Goal: Task Accomplishment & Management: Manage account settings

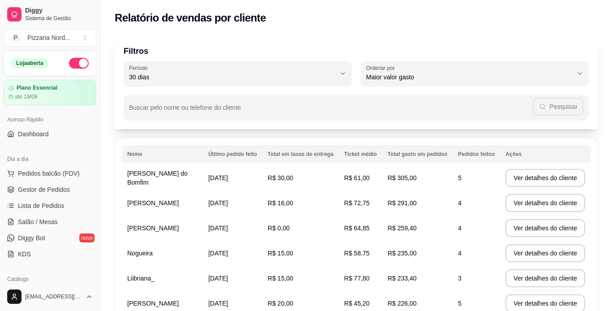
select select "30"
select select "HIGHEST_TOTAL_SPENT_WITH_ORDERS"
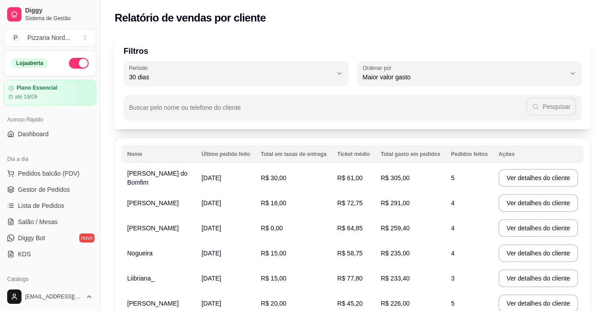
scroll to position [160, 0]
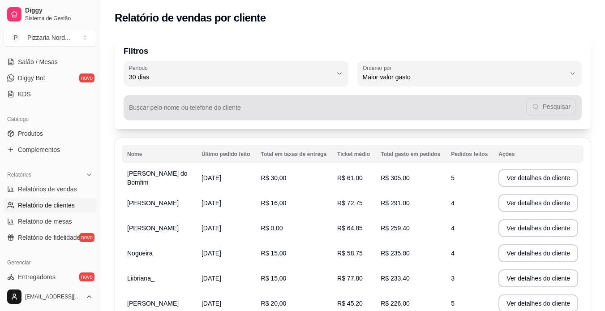
click at [216, 106] on div "Pesquisar" at bounding box center [353, 108] width 448 height 18
click at [534, 100] on button "Pesquisar" at bounding box center [551, 106] width 48 height 17
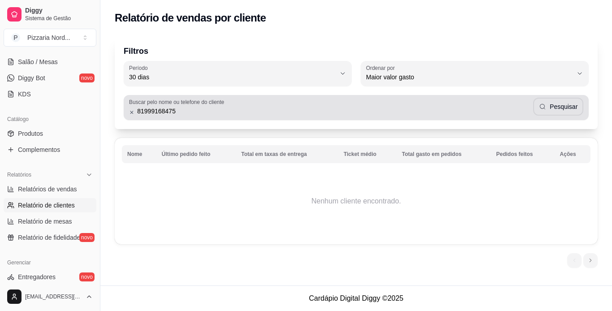
click at [304, 116] on div "81999168475 Pesquisar" at bounding box center [356, 108] width 454 height 18
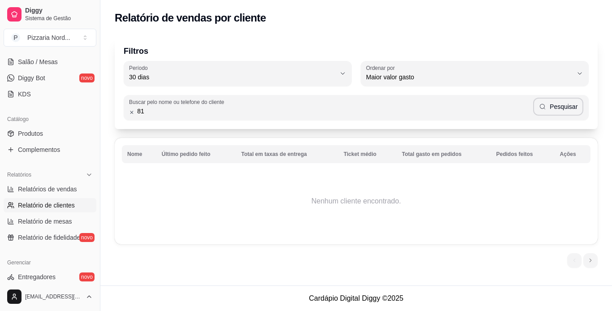
type input "8"
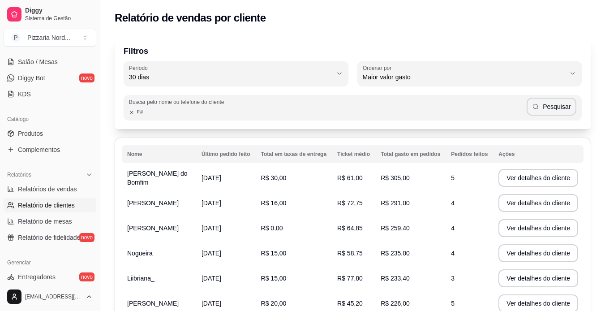
type input "r"
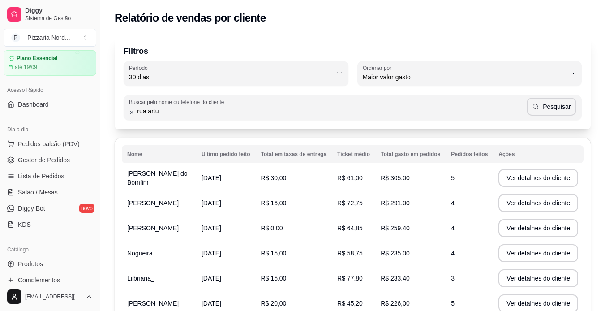
scroll to position [0, 0]
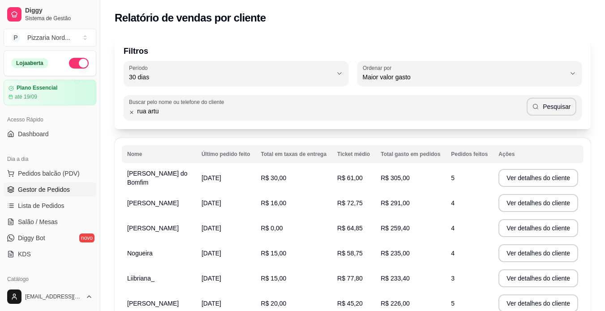
type input "rua artu"
click at [41, 188] on span "Gestor de Pedidos" at bounding box center [44, 189] width 52 height 9
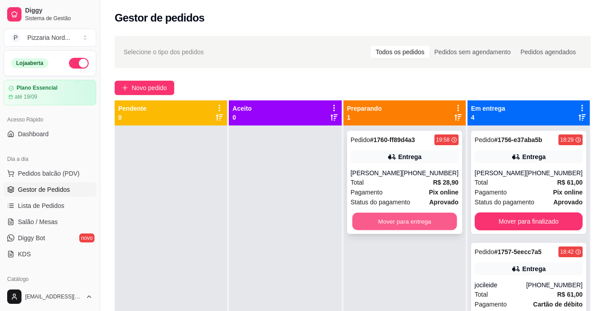
click at [407, 222] on button "Mover para entrega" at bounding box center [404, 221] width 105 height 17
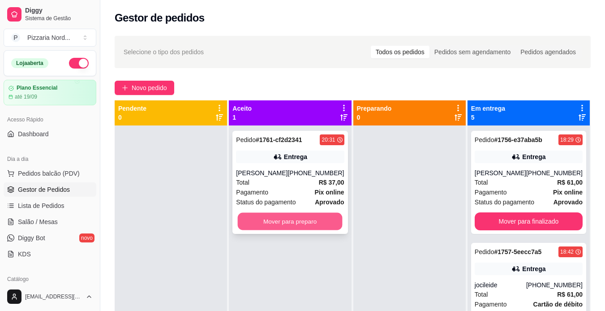
click at [315, 213] on button "Mover para preparo" at bounding box center [290, 221] width 105 height 17
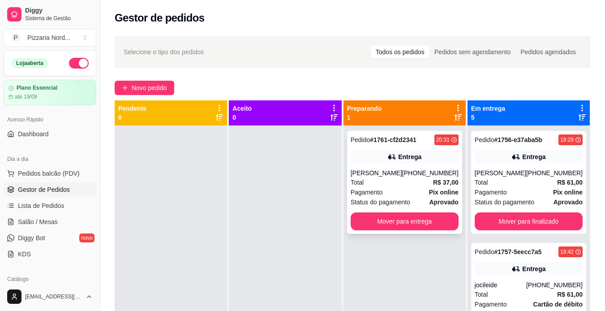
click at [367, 212] on div "Pedido # 1761-cf2d2341 20:31 Entrega [PERSON_NAME] [PHONE_NUMBER] Total R$ 37,0…" at bounding box center [404, 182] width 115 height 103
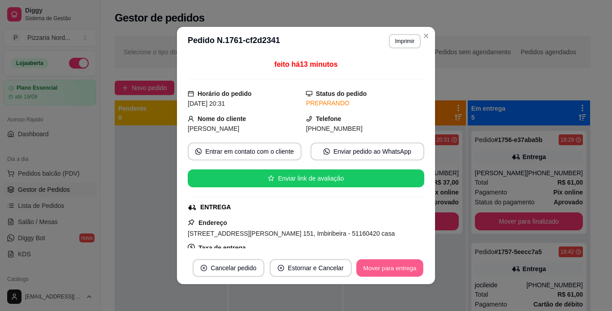
click at [417, 268] on button "Mover para entrega" at bounding box center [389, 267] width 67 height 17
